Goal: Task Accomplishment & Management: Complete application form

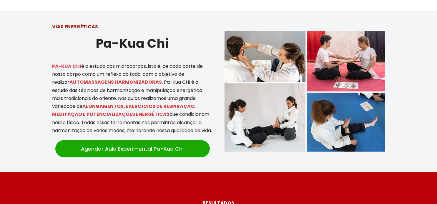
scroll to position [1235, 0]
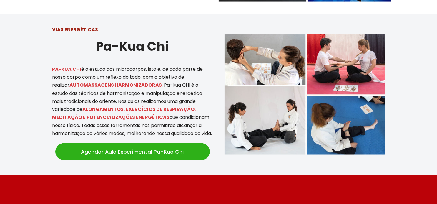
click at [137, 143] on link "Agendar Aula Experimental Pa-Kua Chi" at bounding box center [132, 151] width 154 height 17
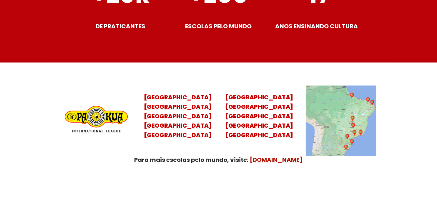
scroll to position [2324, 0]
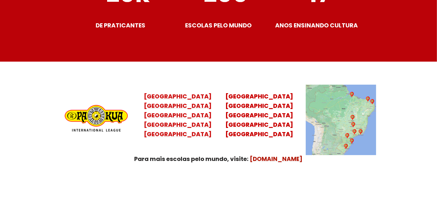
click at [169, 118] on mark "Santa Catarina Paraná São Paulo Rio de Janeiro" at bounding box center [178, 119] width 68 height 36
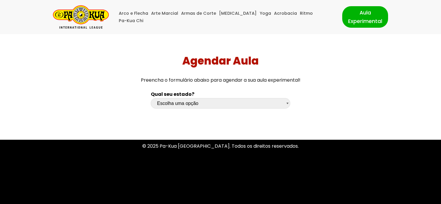
click at [212, 104] on select "Escolha uma opção Rio Grande do Sul Santa Catarina Paraná São Paulo Rio de Jane…" at bounding box center [220, 103] width 139 height 10
select select "sp"
click at [151, 98] on select "Escolha uma opção Rio Grande do Sul Santa Catarina Paraná São Paulo Rio de Jane…" at bounding box center [220, 103] width 139 height 10
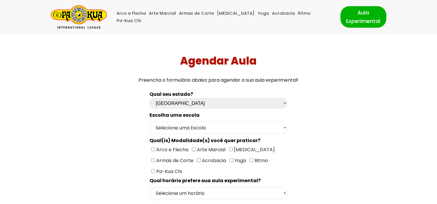
click at [271, 127] on select "Selecione uma Escola São Paulo - Escola Santa Cruz São Paulo - Escola Ana Rosa …" at bounding box center [218, 127] width 138 height 12
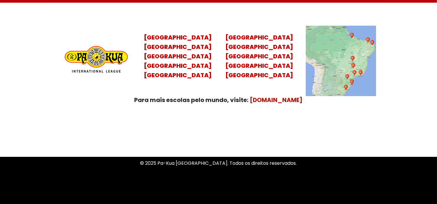
scroll to position [2393, 0]
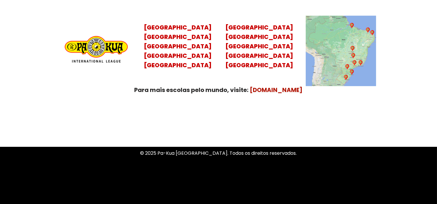
click at [364, 55] on img at bounding box center [341, 51] width 70 height 70
click at [176, 44] on h2 "Rio Grande do Sul Santa Catarina Paraná São Paulo Rio de Janeiro" at bounding box center [178, 46] width 70 height 47
click at [175, 47] on mark "Santa Catarina Paraná São Paulo Rio de Janeiro" at bounding box center [178, 51] width 68 height 36
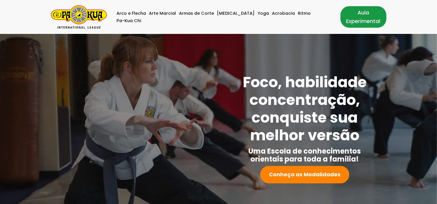
click at [353, 15] on link "Aula Experimental" at bounding box center [363, 16] width 46 height 21
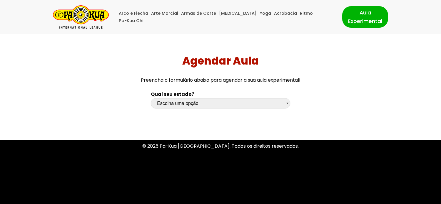
click at [234, 100] on select "Escolha uma opção Rio Grande do Sul Santa Catarina Paraná São Paulo Rio de Jane…" at bounding box center [220, 103] width 139 height 10
select select "sp"
click at [151, 98] on select "Escolha uma opção Rio Grande do Sul Santa Catarina Paraná São Paulo Rio de Jane…" at bounding box center [220, 103] width 139 height 10
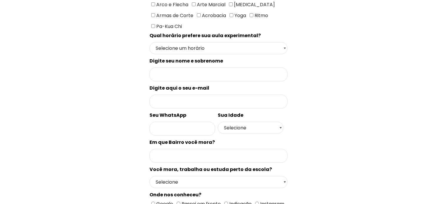
scroll to position [56, 0]
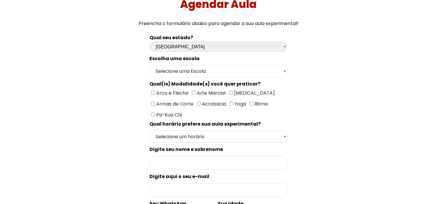
click at [228, 69] on select "Selecione uma Escola São Paulo - Escola Santa Cruz São Paulo - Escola Ana Rosa …" at bounding box center [218, 71] width 138 height 12
click at [149, 65] on select "Selecione uma Escola São Paulo - Escola Santa Cruz São Paulo - Escola Ana Rosa …" at bounding box center [218, 71] width 138 height 12
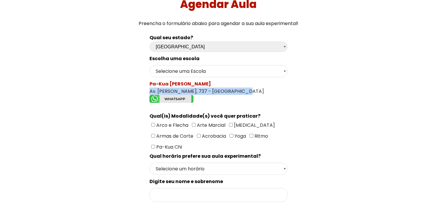
drag, startPoint x: 241, startPoint y: 90, endPoint x: 151, endPoint y: 91, distance: 89.7
click at [149, 91] on div "Pa-Kua Ana Rosa Av. Joaquim Távora, 737 - Vila Mariana" at bounding box center [218, 92] width 138 height 25
click at [246, 69] on select "Selecione uma Escola São Paulo - Escola Santa Cruz São Paulo - Escola Ana Rosa …" at bounding box center [218, 71] width 138 height 12
click at [149, 65] on select "Selecione uma Escola São Paulo - Escola Santa Cruz São Paulo - Escola Ana Rosa …" at bounding box center [218, 71] width 138 height 12
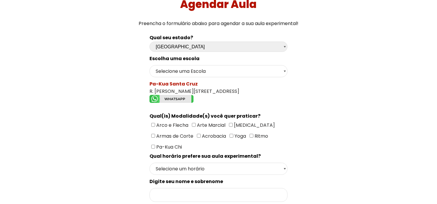
drag, startPoint x: 251, startPoint y: 91, endPoint x: 148, endPoint y: 92, distance: 103.0
click at [214, 69] on select "Selecione uma Escola São Paulo - Escola Santa Cruz São Paulo - Escola Ana Rosa …" at bounding box center [218, 71] width 138 height 12
select select "São Paulo - Escola Ana Rosa"
click at [149, 65] on select "Selecione uma Escola São Paulo - Escola Santa Cruz São Paulo - Escola Ana Rosa …" at bounding box center [218, 71] width 138 height 12
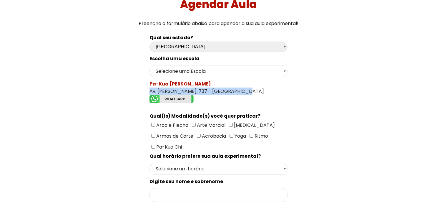
drag, startPoint x: 243, startPoint y: 88, endPoint x: 152, endPoint y: 90, distance: 91.2
click at [150, 89] on div "Pa-Kua Ana Rosa Av. Joaquim Távora, 737 - Vila Mariana" at bounding box center [218, 92] width 138 height 25
click at [153, 144] on input"] "Pa-Kua Chi" at bounding box center [153, 146] width 4 height 4
checkbox input"] "true"
click at [242, 164] on select "Selecione um horário Manhã Tarde Noite" at bounding box center [218, 168] width 138 height 12
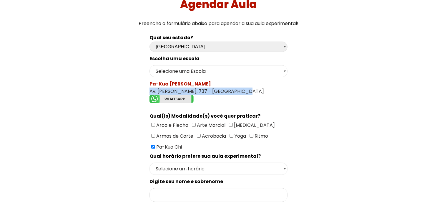
select select "Noite"
click at [149, 162] on select "Selecione um horário Manhã Tarde Noite" at bounding box center [218, 168] width 138 height 12
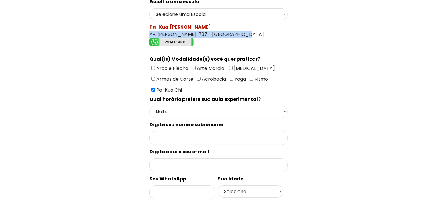
scroll to position [115, 0]
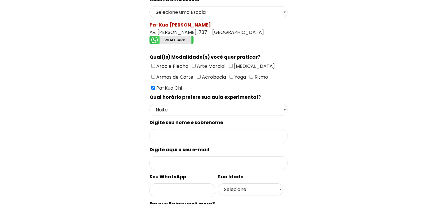
click at [202, 135] on input "Formulário de contacto" at bounding box center [218, 136] width 138 height 14
type input "FABRICIO SILVA"
click at [196, 164] on input "Formulário de contacto" at bounding box center [218, 163] width 138 height 14
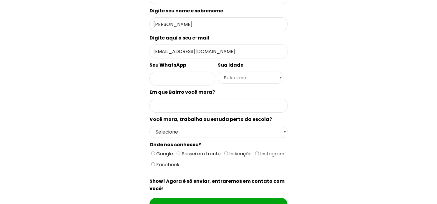
scroll to position [233, 0]
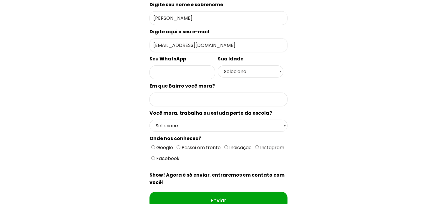
type input "fabris12@live.com"
click at [217, 94] on input "Formulário de contacto" at bounding box center [218, 99] width 138 height 14
type input "i"
type input "I"
type input "ALTO IPIRANGA"
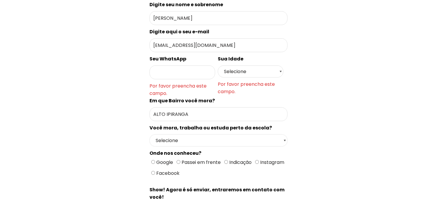
click at [213, 119] on div "Escolha uma escola Selecione uma Escola São Paulo - Escola Santa Cruz São Paulo…" at bounding box center [218, 56] width 138 height 357
select select "Passo Perto"
click at [149, 134] on select "Selecione Moro Perto Trabalho Perto Estudo Perto Passo Perto" at bounding box center [218, 140] width 138 height 12
click at [153, 160] on input "Google" at bounding box center [153, 162] width 4 height 4
radio input "true"
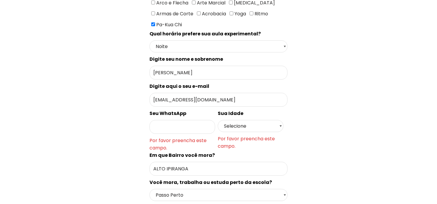
scroll to position [174, 0]
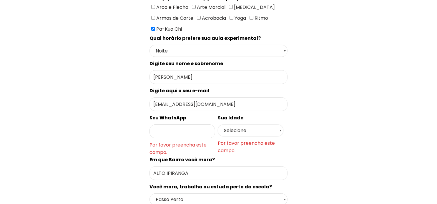
click at [256, 128] on select "Selecione 18 19 20 21 22 23 24 25 26 27 28 29 30 31 32 33 34 35 36 37 38 39 40 …" at bounding box center [251, 130] width 66 height 12
select select "46"
click at [218, 124] on select "Selecione 18 19 20 21 22 23 24 25 26 27 28 29 30 31 32 33 34 35 36 37 38 39 40 …" at bounding box center [251, 130] width 66 height 12
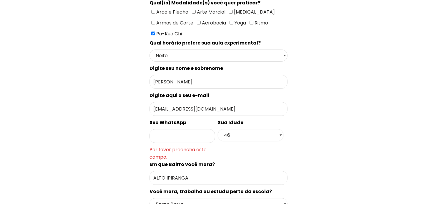
scroll to position [204, 0]
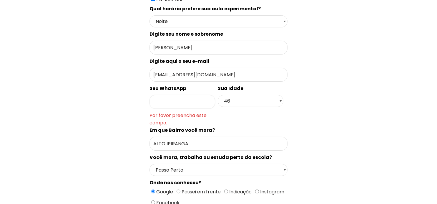
click at [167, 102] on input "Formulário de contacto" at bounding box center [182, 102] width 66 height 14
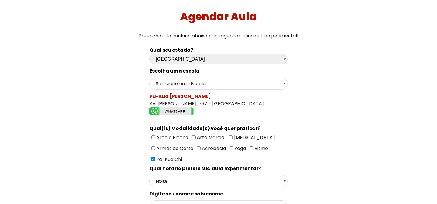
scroll to position [43, 0]
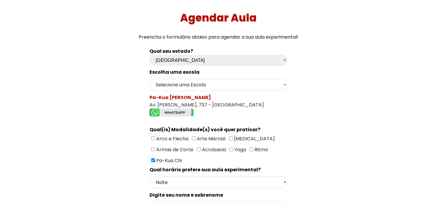
type input "11"
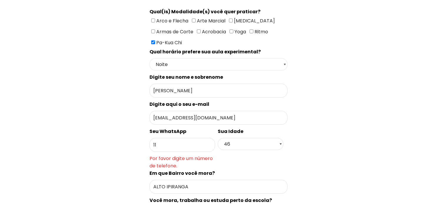
click at [174, 64] on select "Selecione um horário Manhã Tarde Noite" at bounding box center [218, 64] width 138 height 12
select select "Tarde"
click at [149, 58] on select "Selecione um horário Manhã Tarde Noite" at bounding box center [218, 64] width 138 height 12
click at [170, 142] on input "11" at bounding box center [182, 145] width 66 height 14
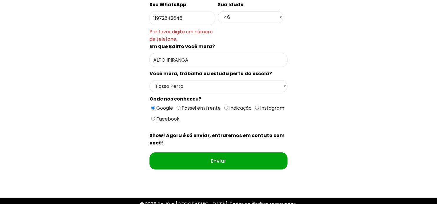
scroll to position [308, 0]
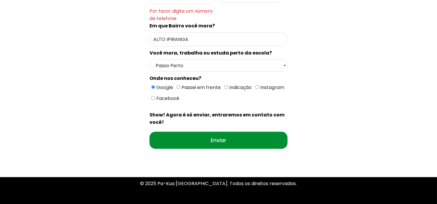
type input "11972842646"
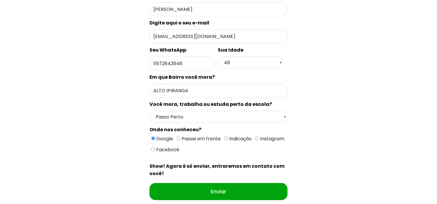
scroll to position [323, 0]
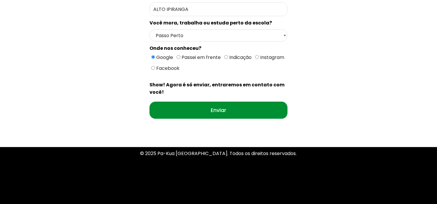
click at [233, 108] on input "Enviar" at bounding box center [218, 109] width 138 height 17
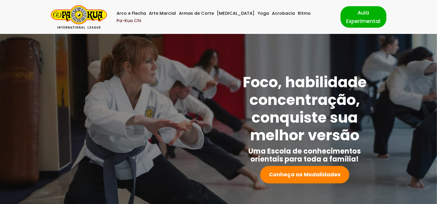
click at [141, 17] on link "Pa-Kua Chi" at bounding box center [129, 20] width 25 height 7
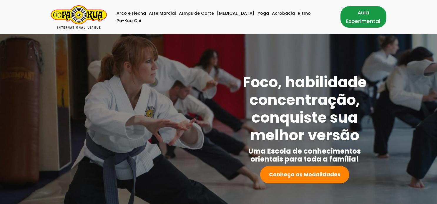
click at [344, 16] on link "Aula Experimental" at bounding box center [363, 16] width 46 height 21
